Goal: Task Accomplishment & Management: Manage account settings

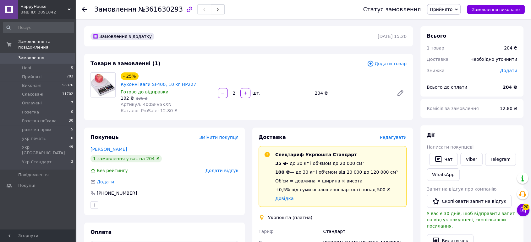
click at [443, 12] on span "Прийнято" at bounding box center [440, 9] width 23 height 5
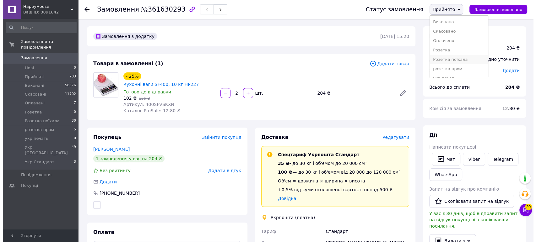
scroll to position [25, 0]
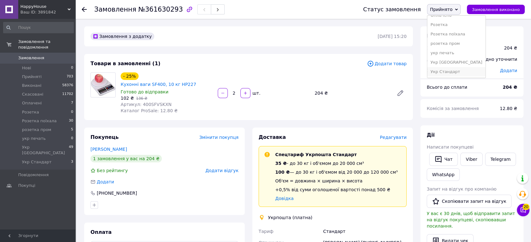
click at [460, 70] on li "Укр Стандарт" at bounding box center [456, 71] width 58 height 9
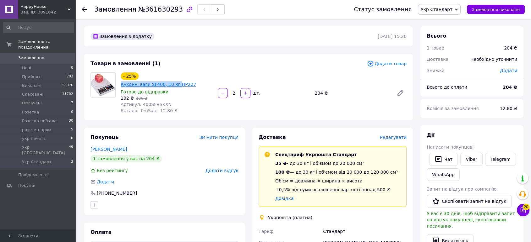
drag, startPoint x: 138, startPoint y: 71, endPoint x: 181, endPoint y: 76, distance: 43.9
click at [188, 76] on div "Товари в замовленні (1) Додати товар - 25% Кухонні ваги SF400, 10 кг HP227 Гото…" at bounding box center [248, 87] width 328 height 66
copy div "Кухонні ваги SF400, 10 кг"
click at [401, 135] on span "Редагувати" at bounding box center [393, 137] width 27 height 5
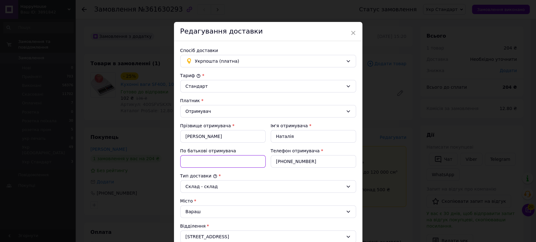
click at [221, 164] on input "По батькові отримувача" at bounding box center [222, 161] width 85 height 13
paste input "Кухонні ваги SF400, 10 кг"
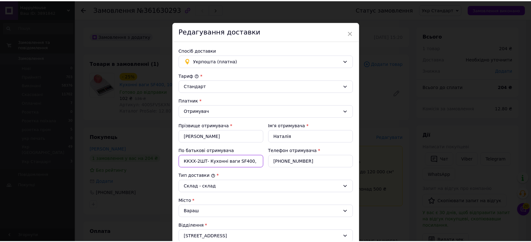
scroll to position [207, 0]
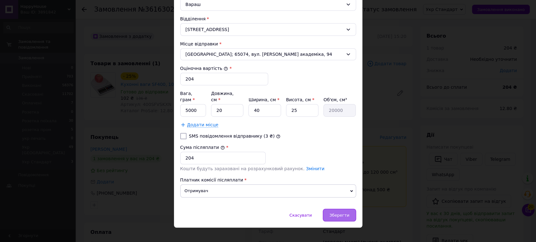
type input "ККХХ-2ШТ- Кухонні ваги SF400, 10 кг"
click at [343, 213] on span "Зберегти" at bounding box center [339, 215] width 20 height 5
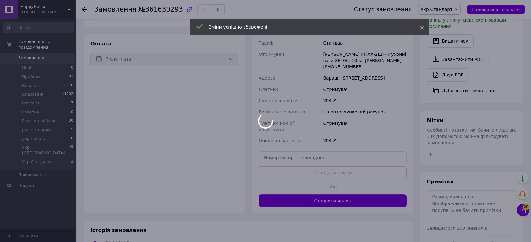
scroll to position [209, 0]
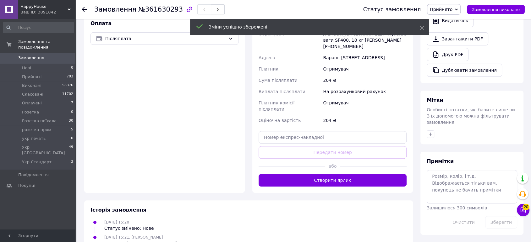
click at [326, 174] on button "Створити ярлик" at bounding box center [332, 180] width 148 height 13
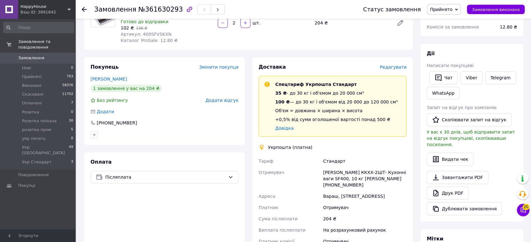
scroll to position [70, 0]
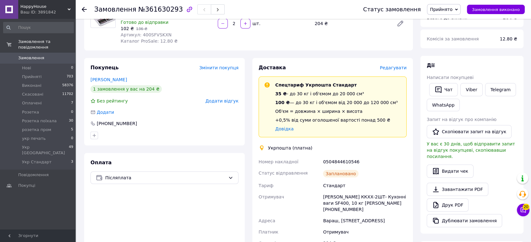
click at [345, 156] on div "0504844610546" at bounding box center [364, 161] width 86 height 11
copy div "0504844610546"
click at [35, 11] on div "Ваш ID: 3891842" at bounding box center [47, 12] width 55 height 6
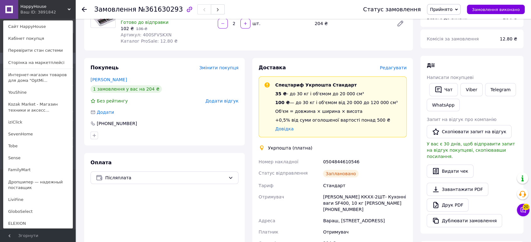
drag, startPoint x: 25, startPoint y: 218, endPoint x: 30, endPoint y: 216, distance: 5.6
click at [25, 218] on link "ELEXION" at bounding box center [37, 224] width 69 height 12
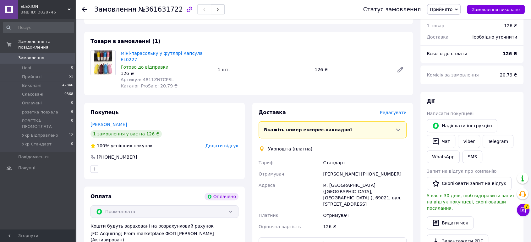
scroll to position [209, 0]
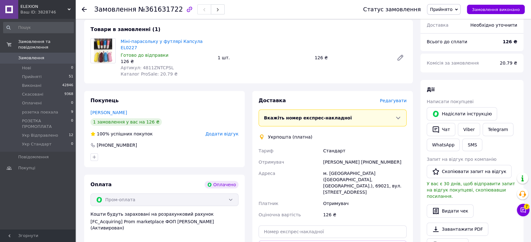
click at [448, 9] on span "Прийнято" at bounding box center [440, 9] width 23 height 5
click at [462, 67] on li "Укр Стандарт" at bounding box center [455, 71] width 56 height 9
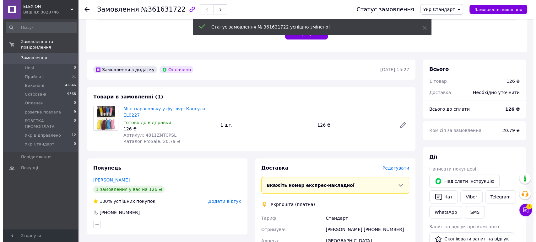
scroll to position [139, 0]
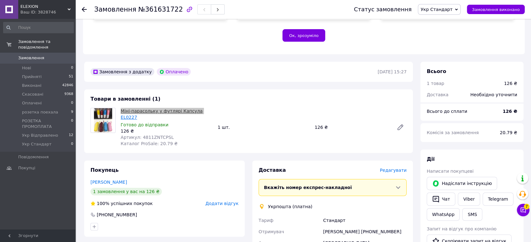
drag, startPoint x: 121, startPoint y: 100, endPoint x: 192, endPoint y: 106, distance: 71.6
click at [192, 106] on div "Товари в замовленні (1) Міні-парасольку у футлярі Капсула EL0227 Готово до відп…" at bounding box center [248, 121] width 328 height 64
copy link "Міні-парасольку у футлярі Капсула"
click at [392, 168] on span "Редагувати" at bounding box center [393, 170] width 27 height 5
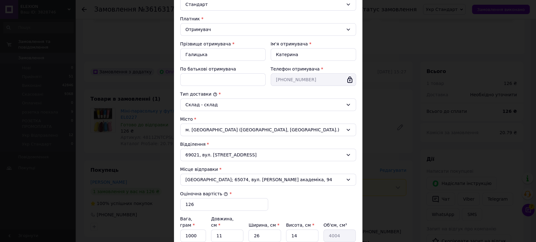
scroll to position [70, 0]
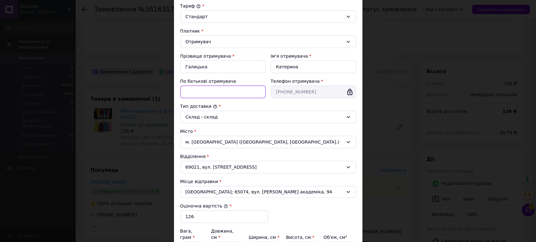
click at [235, 92] on input "По батькові отримувача" at bounding box center [222, 92] width 85 height 13
click at [223, 97] on input "КК" at bounding box center [222, 92] width 85 height 13
paste input "Міні-парасольку у футлярі Капсула"
click at [188, 91] on input "ККЕХ-Міні-парасольку у футлярі Капсула" at bounding box center [222, 92] width 85 height 13
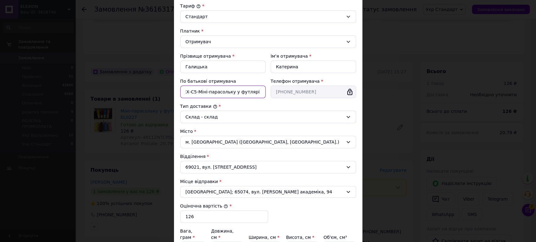
type input "ККЕХ-С5-Міні-парасольку у футлярі Капсула"
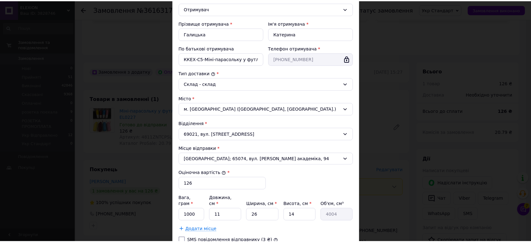
scroll to position [149, 0]
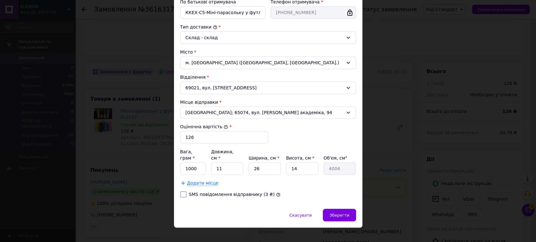
drag, startPoint x: 336, startPoint y: 207, endPoint x: 343, endPoint y: 200, distance: 10.5
click at [336, 213] on span "Зберегти" at bounding box center [339, 215] width 20 height 5
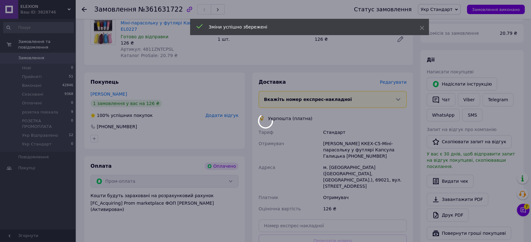
scroll to position [279, 0]
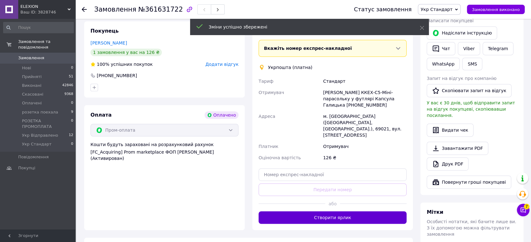
click at [347, 212] on button "Створити ярлик" at bounding box center [332, 218] width 148 height 13
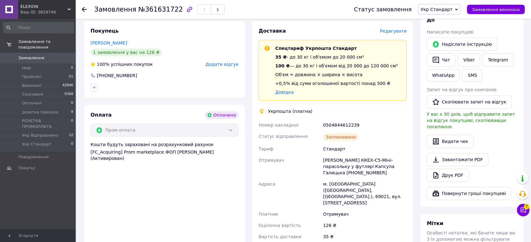
click at [340, 120] on div "0504844612239" at bounding box center [364, 125] width 86 height 11
copy div "0504844612239"
click at [37, 13] on div "Ваш ID: 3828746" at bounding box center [47, 12] width 55 height 6
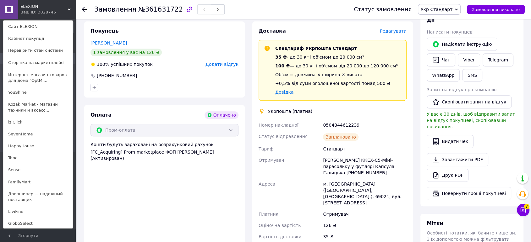
drag, startPoint x: 38, startPoint y: 106, endPoint x: 47, endPoint y: 100, distance: 11.8
click at [38, 106] on link "Kozak Market - Магазин техники и аксесс..." at bounding box center [37, 108] width 69 height 18
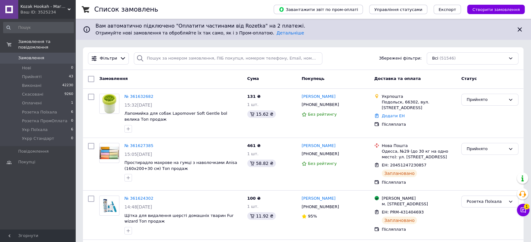
click at [44, 11] on div "Ваш ID: 3525234" at bounding box center [47, 12] width 55 height 6
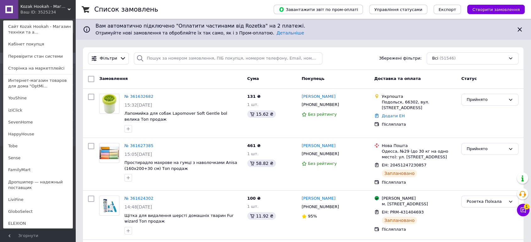
drag, startPoint x: 32, startPoint y: 157, endPoint x: 45, endPoint y: 135, distance: 25.6
click at [32, 157] on link "Sense" at bounding box center [37, 158] width 69 height 12
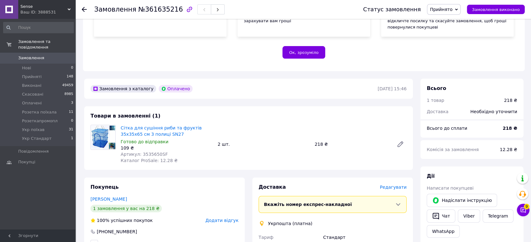
scroll to position [139, 0]
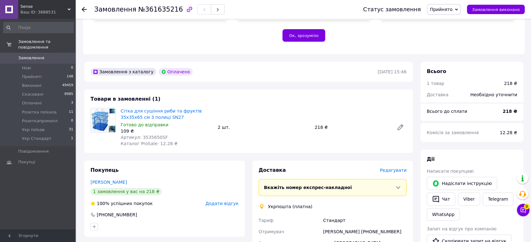
click at [445, 9] on span "Прийнято" at bounding box center [440, 9] width 23 height 5
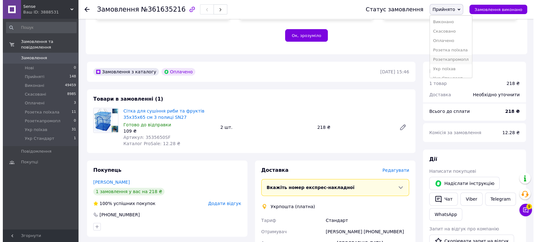
scroll to position [7, 0]
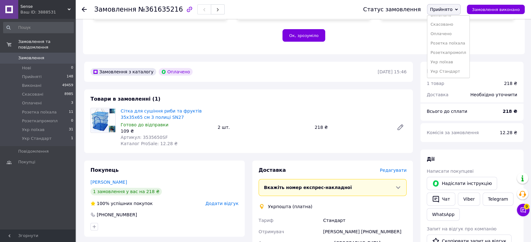
drag, startPoint x: 455, startPoint y: 70, endPoint x: 347, endPoint y: 74, distance: 107.8
click at [454, 71] on li "Укр Стандарт" at bounding box center [448, 71] width 42 height 9
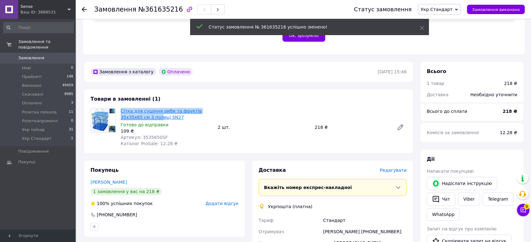
drag, startPoint x: 121, startPoint y: 100, endPoint x: 137, endPoint y: 111, distance: 19.2
click at [137, 111] on div "Сітка для сушіння риби та фруктів 35х35х65 см 3 полиці SN27 Готово до відправки…" at bounding box center [166, 127] width 97 height 41
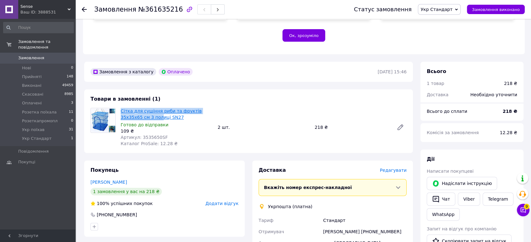
copy link "Сітка для сушіння риби та фруктів 35х35х65 см 3 пол"
click at [397, 168] on span "Редагувати" at bounding box center [393, 170] width 27 height 5
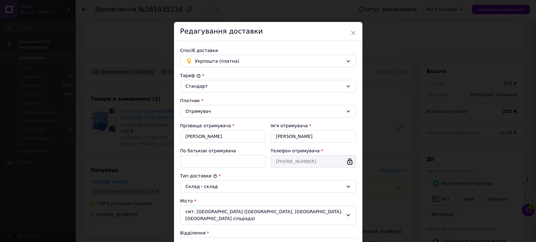
scroll to position [35, 0]
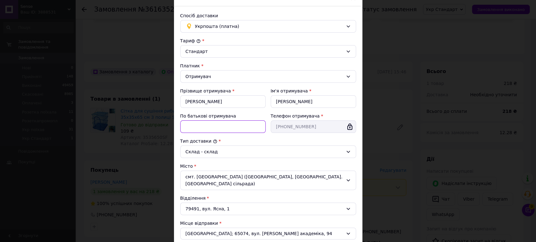
click at [237, 129] on input "По батькові отримувача" at bounding box center [222, 127] width 85 height 13
click at [236, 129] on input "По батькові отримувача" at bounding box center [222, 127] width 85 height 13
paste input "Сітка для сушіння риби та фруктів 35х35х65 см 3 пол"
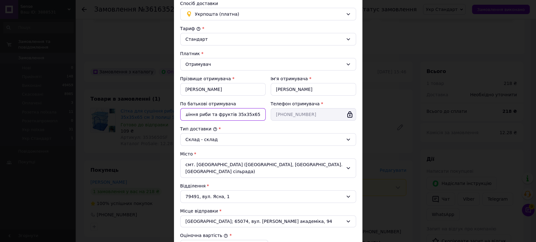
scroll to position [45, 0]
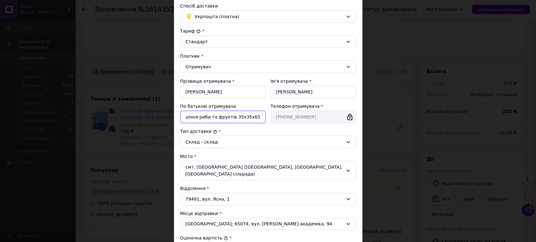
click at [216, 116] on input "ККСНС-Сітка для сушіння риби та фруктів 35х35х65 см 3 пол" at bounding box center [222, 117] width 85 height 13
click at [214, 118] on input "ККСНС-Сітка для сушіння риби та 35х35х65 см 3 пол" at bounding box center [222, 117] width 85 height 13
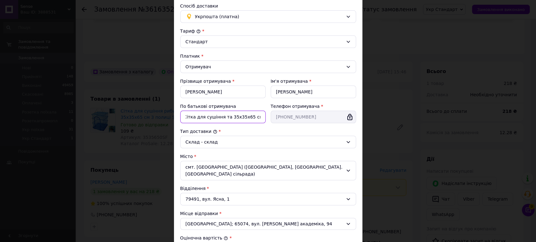
click at [223, 116] on input "ККСНС-Сітка для сушіння та 35х35х65 см 3 пол" at bounding box center [222, 117] width 85 height 13
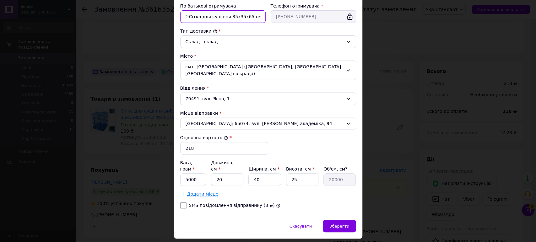
scroll to position [149, 0]
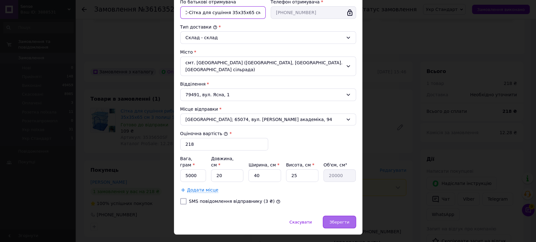
type input "ККСНС-Сітка для сушіння 35х35х65 см 3 пол"
click at [342, 220] on span "Зберегти" at bounding box center [339, 222] width 20 height 5
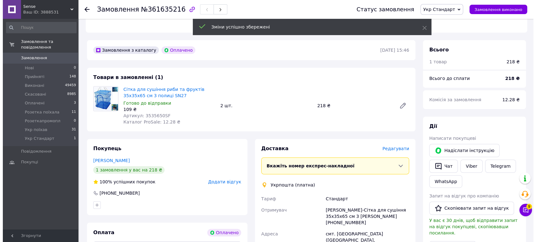
scroll to position [139, 0]
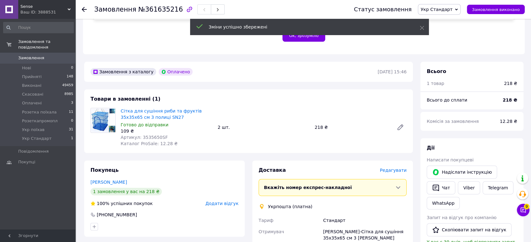
click at [396, 168] on span "Редагувати" at bounding box center [393, 170] width 27 height 5
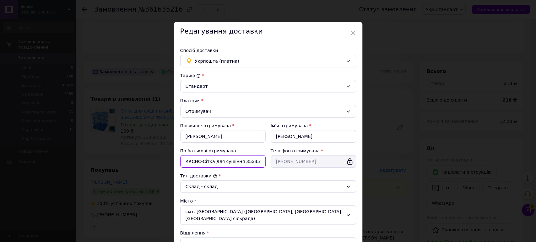
click at [200, 164] on input "ККСНС-Сітка для сушіння 35х35х65 см 3 пол" at bounding box center [222, 161] width 85 height 13
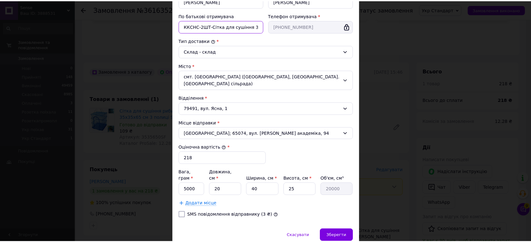
scroll to position [149, 0]
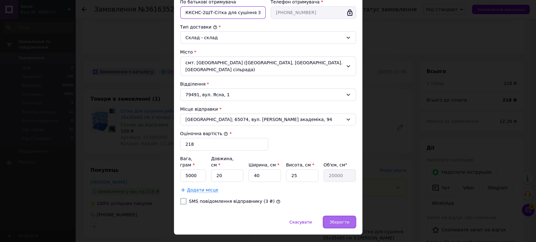
type input "ККСНС-2ШТ-Сітка для сушіння 35х35х65 см 3 пол"
click at [334, 216] on div "Зберегти" at bounding box center [339, 222] width 33 height 13
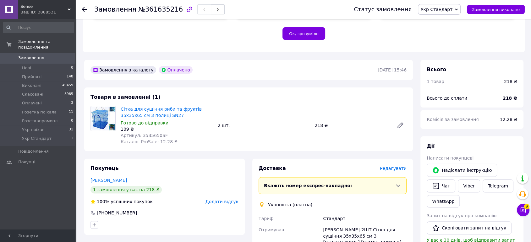
scroll to position [279, 0]
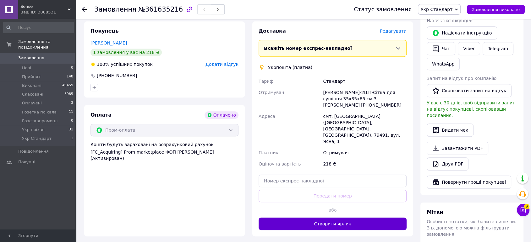
click at [348, 218] on button "Створити ярлик" at bounding box center [332, 224] width 148 height 13
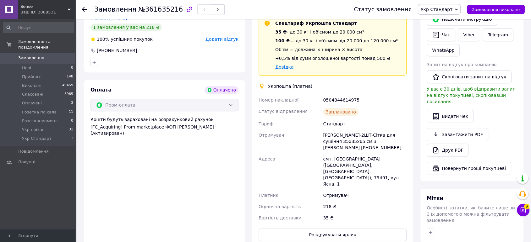
scroll to position [349, 0]
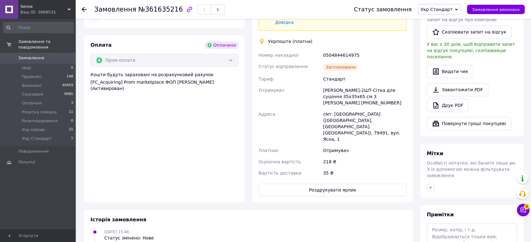
click at [339, 50] on div "0504844614975" at bounding box center [364, 55] width 86 height 11
copy div "0504844614975"
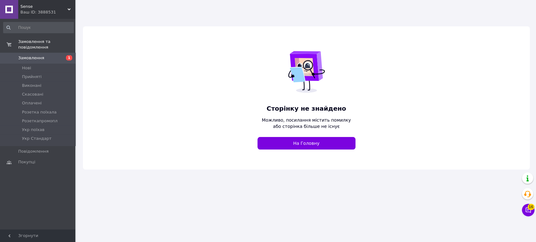
click at [34, 7] on span "Sense" at bounding box center [43, 7] width 47 height 6
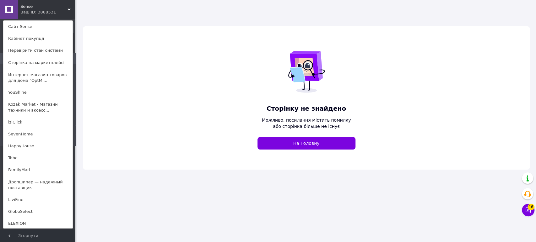
click at [35, 108] on link "Kozak Market - Магазин техники и аксесс..." at bounding box center [37, 108] width 69 height 18
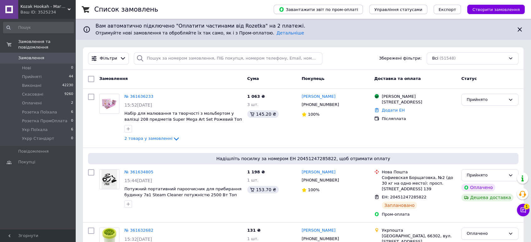
click at [37, 11] on div "Ваш ID: 3525234" at bounding box center [47, 12] width 55 height 6
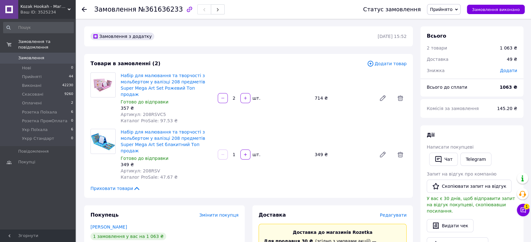
drag, startPoint x: 442, startPoint y: 12, endPoint x: 446, endPoint y: 13, distance: 4.9
click at [442, 12] on span "Прийнято" at bounding box center [444, 9] width 34 height 11
click at [465, 52] on li "Розетка ПромОплата" at bounding box center [453, 52] width 52 height 9
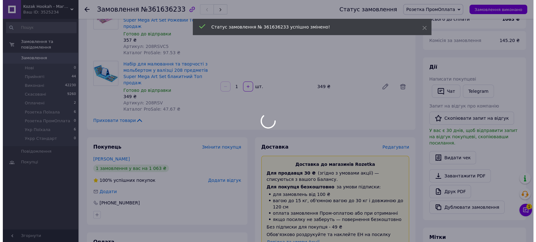
scroll to position [70, 0]
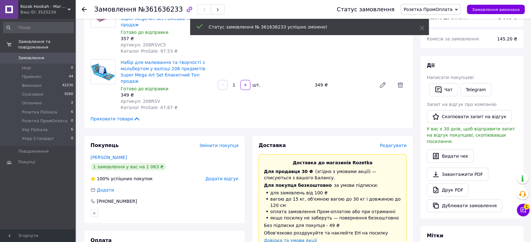
click at [401, 143] on span "Редагувати" at bounding box center [393, 145] width 27 height 5
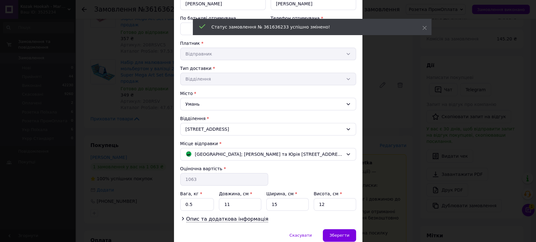
scroll to position [109, 0]
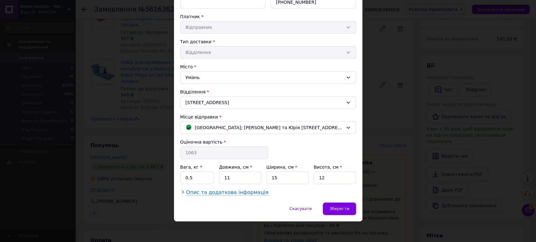
click at [233, 192] on span "Опис та додаткова інформація" at bounding box center [227, 193] width 82 height 6
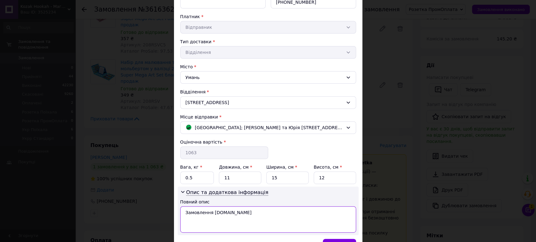
click at [219, 213] on textarea "Замовлення [DOMAIN_NAME]" at bounding box center [268, 220] width 176 height 26
drag, startPoint x: 219, startPoint y: 213, endPoint x: 230, endPoint y: 221, distance: 13.7
click at [230, 221] on textarea "Замовлення [DOMAIN_NAME]" at bounding box center [268, 220] width 176 height 26
drag, startPoint x: 229, startPoint y: 212, endPoint x: 181, endPoint y: 214, distance: 48.1
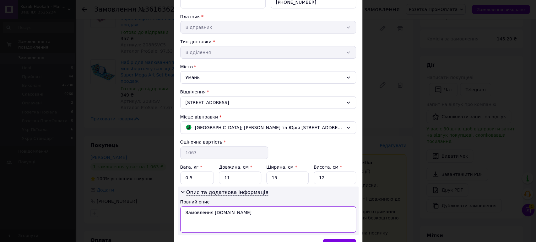
click at [180, 214] on textarea "Замовлення [DOMAIN_NAME]" at bounding box center [268, 220] width 176 height 26
paste textarea "[PHONE_NUMBER]"
drag, startPoint x: 226, startPoint y: 212, endPoint x: 177, endPoint y: 215, distance: 48.8
click at [178, 215] on div "Опис та додаткова інформація Повний опис [PHONE_NUMBER]" at bounding box center [268, 211] width 181 height 49
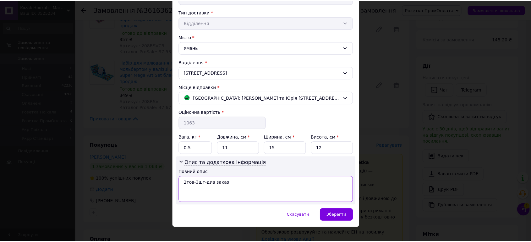
scroll to position [146, 0]
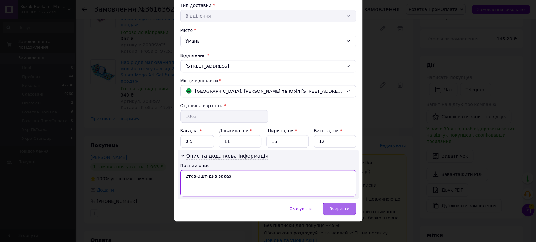
type textarea "2тов-3шт-див заказ"
click at [349, 209] on div "Зберегти" at bounding box center [339, 209] width 33 height 13
